Goal: Information Seeking & Learning: Learn about a topic

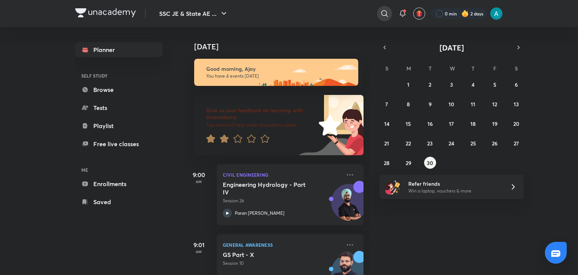
click at [384, 15] on icon at bounding box center [384, 13] width 6 height 6
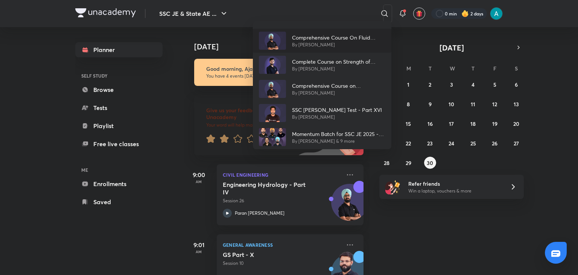
click at [322, 37] on p "Comprehensive Course On Fluid Mechanics" at bounding box center [338, 37] width 93 height 8
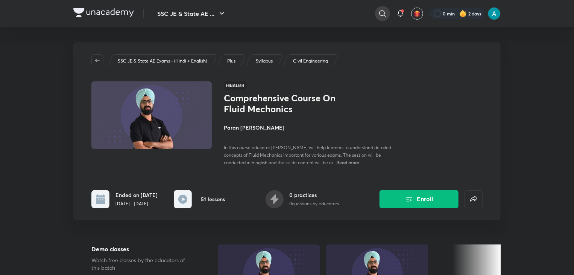
click at [384, 11] on icon at bounding box center [382, 13] width 9 height 9
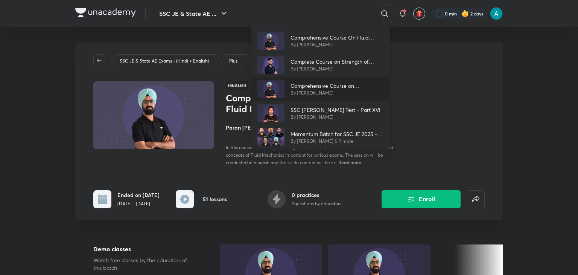
click at [353, 79] on div "Comprehensive Course on Transportation Engineering Part I (Highway Engineering)…" at bounding box center [320, 89] width 138 height 24
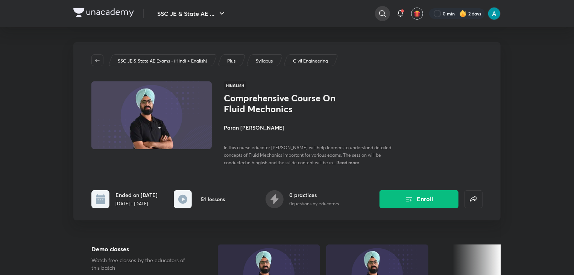
click at [377, 17] on div at bounding box center [382, 13] width 15 height 15
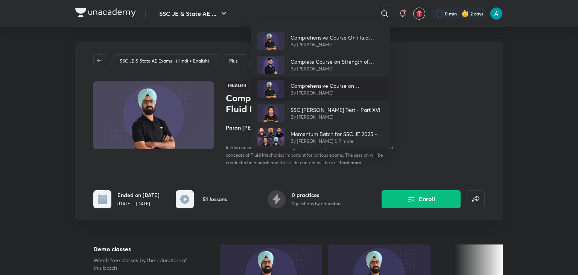
click at [338, 82] on p "Comprehensive Course on Transportation Engineering Part I (Highway Engineering)" at bounding box center [336, 86] width 93 height 8
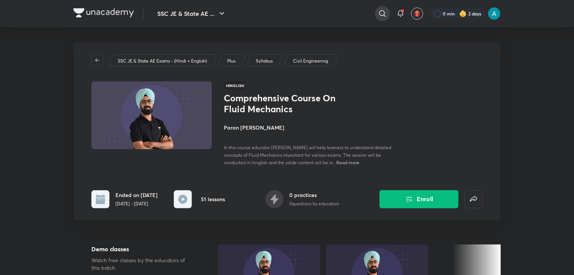
click at [383, 12] on icon at bounding box center [382, 13] width 9 height 9
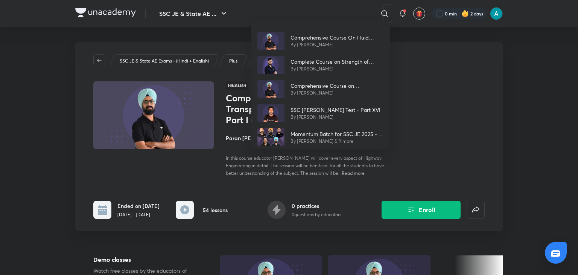
click at [231, 169] on div "Comprehensive Course On Fluid Mechanics By [PERSON_NAME] Complete Course on Str…" at bounding box center [289, 137] width 578 height 275
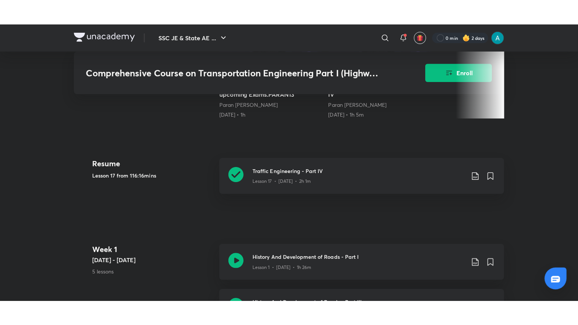
scroll to position [272, 0]
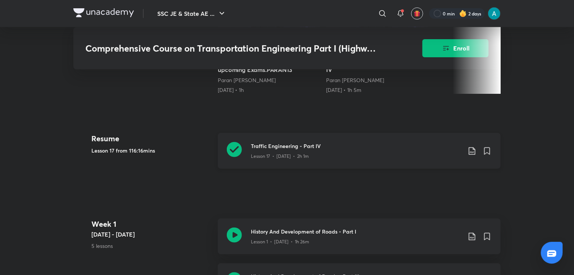
click at [228, 159] on div at bounding box center [234, 151] width 15 height 18
